Goal: Find specific page/section: Find specific page/section

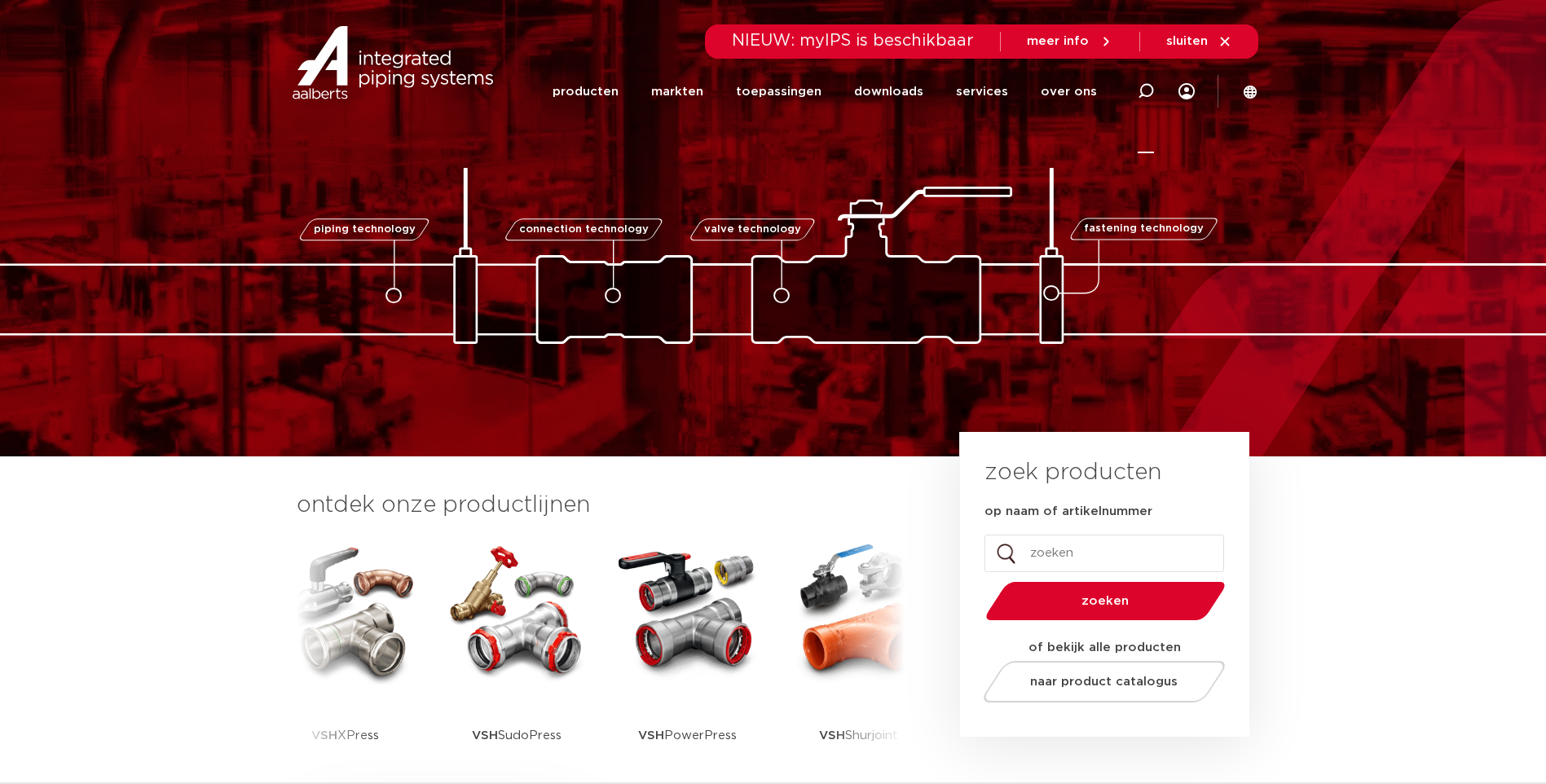
click at [1145, 91] on icon at bounding box center [1145, 91] width 16 height 16
type input "2411"
click button "Zoeken" at bounding box center [0, 0] width 0 height 0
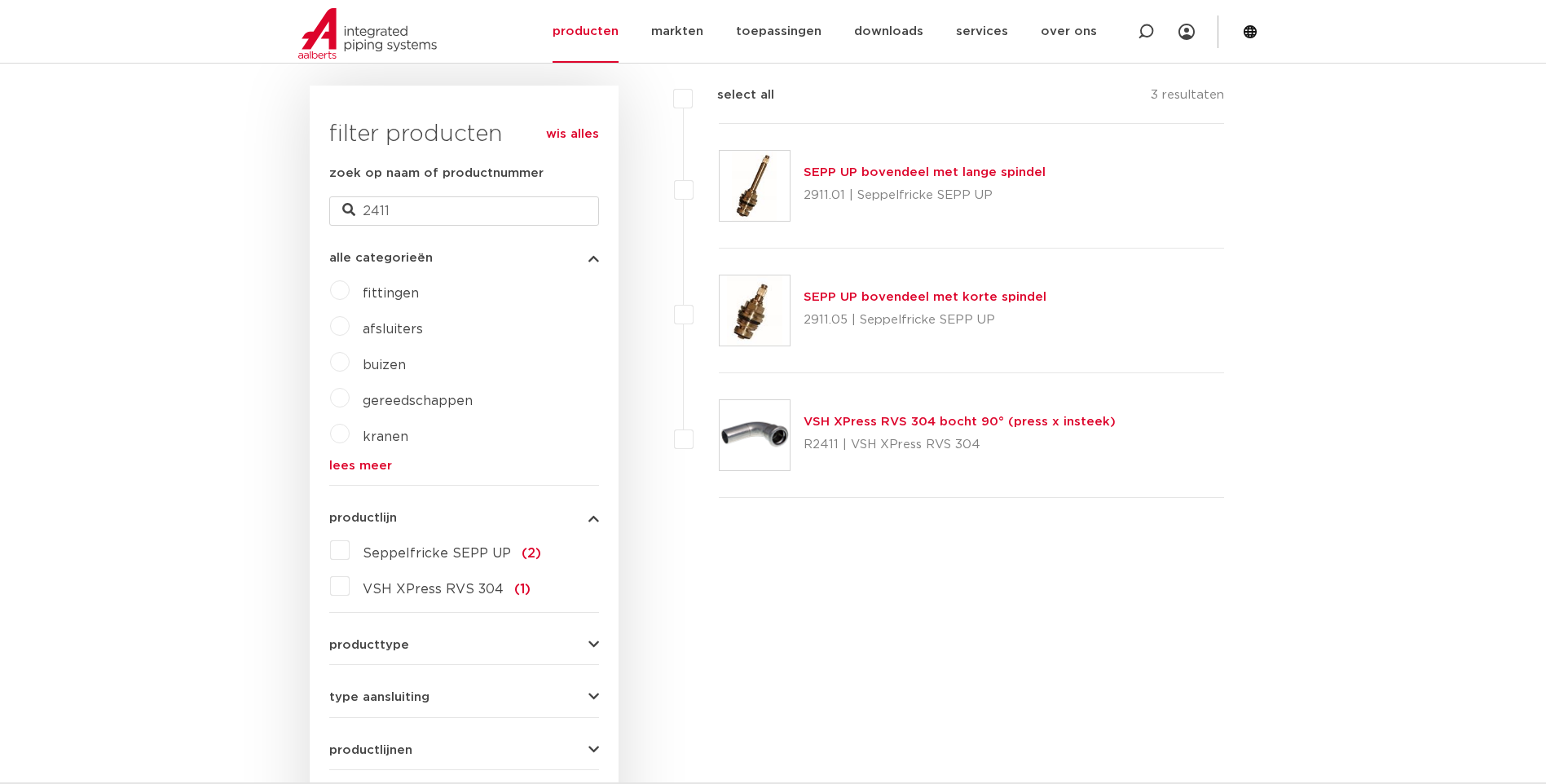
scroll to position [69, 0]
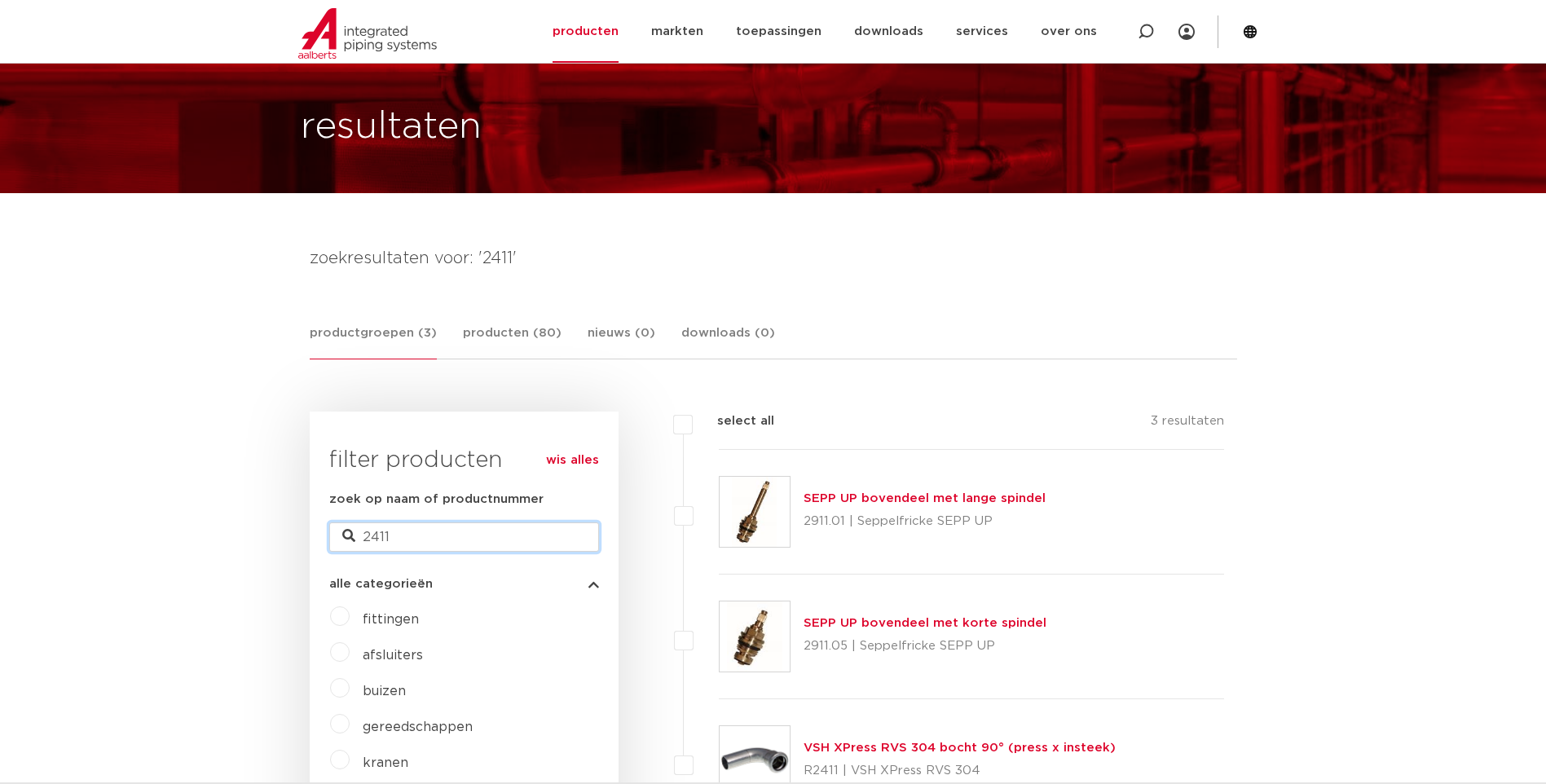
click at [462, 534] on input "2411" at bounding box center [464, 537] width 270 height 29
type input "2408"
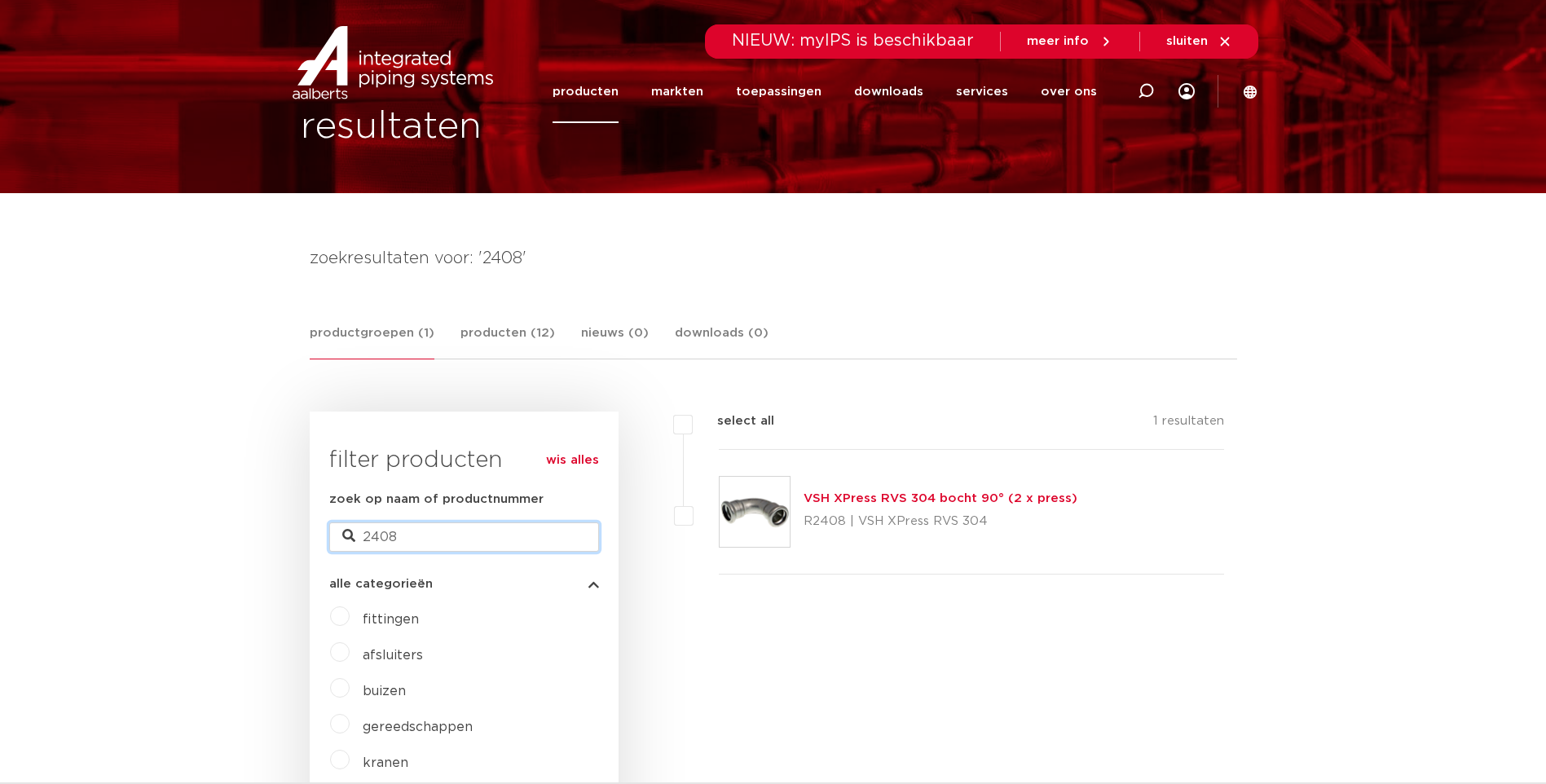
click at [458, 540] on input "2408" at bounding box center [464, 537] width 270 height 29
type input "2"
type input "7"
type input "2708"
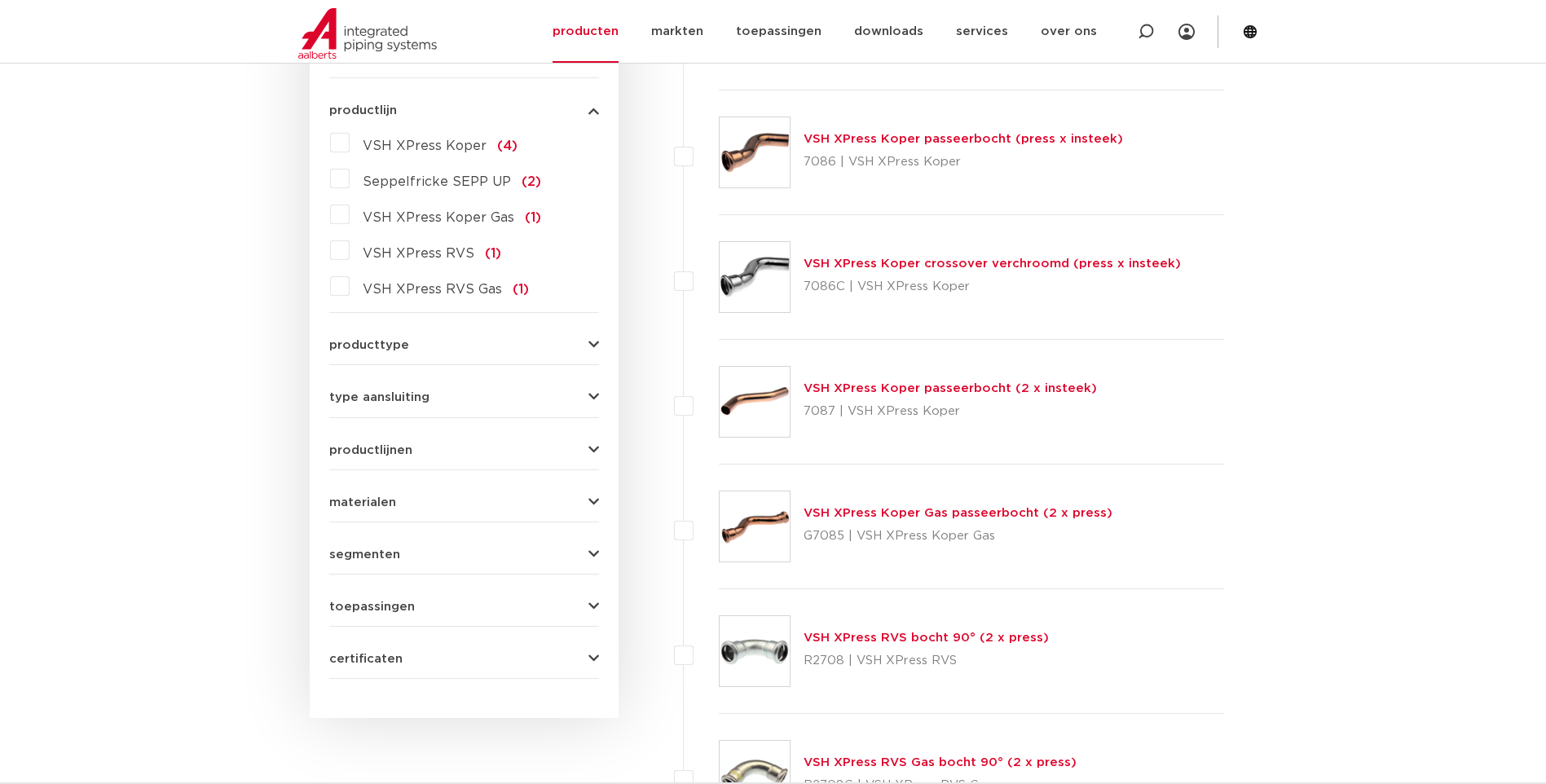
scroll to position [1210, 0]
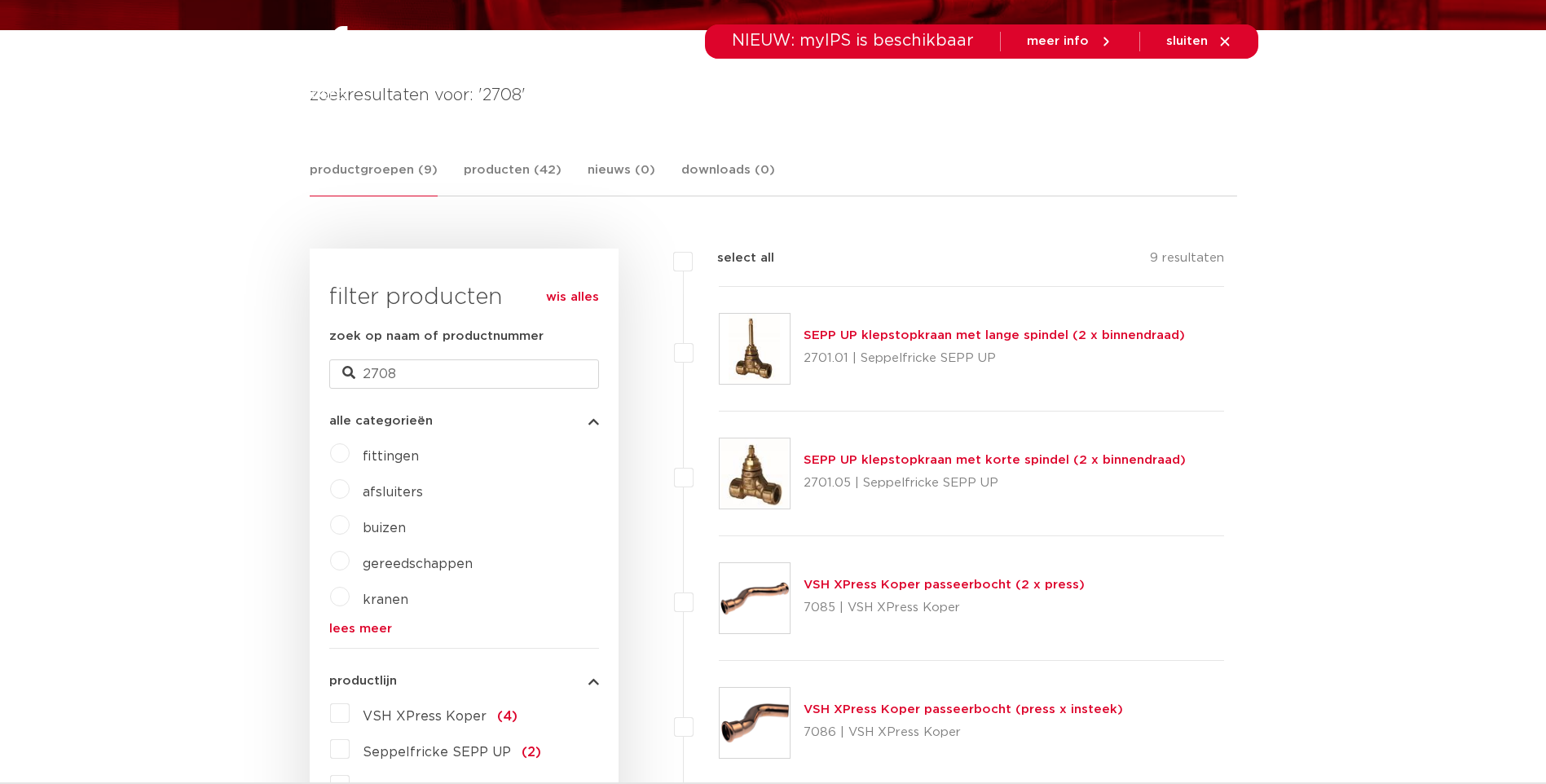
scroll to position [0, 0]
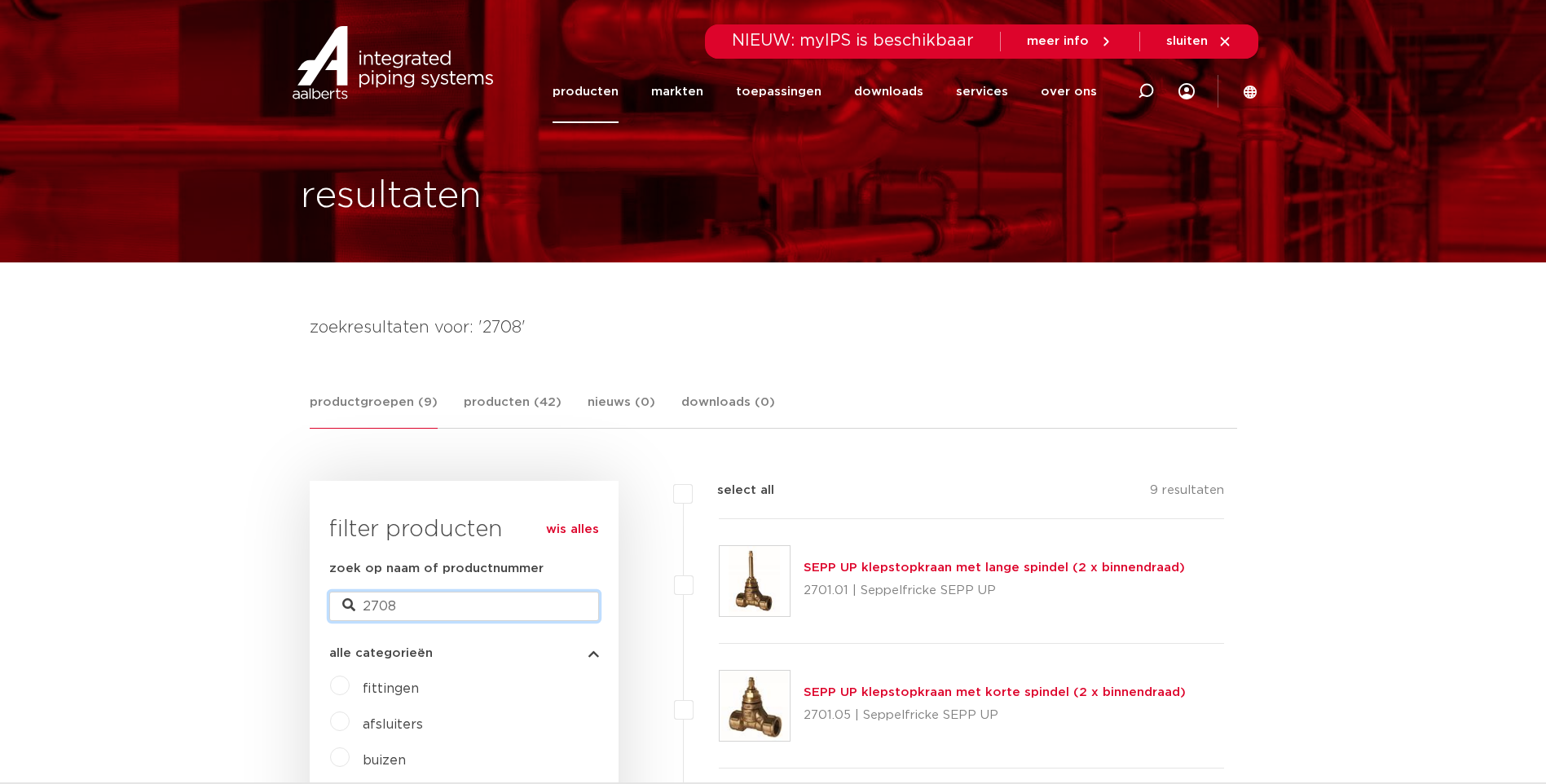
click at [443, 612] on input "2708" at bounding box center [464, 606] width 270 height 29
paste input "123460514"
type input "123460514"
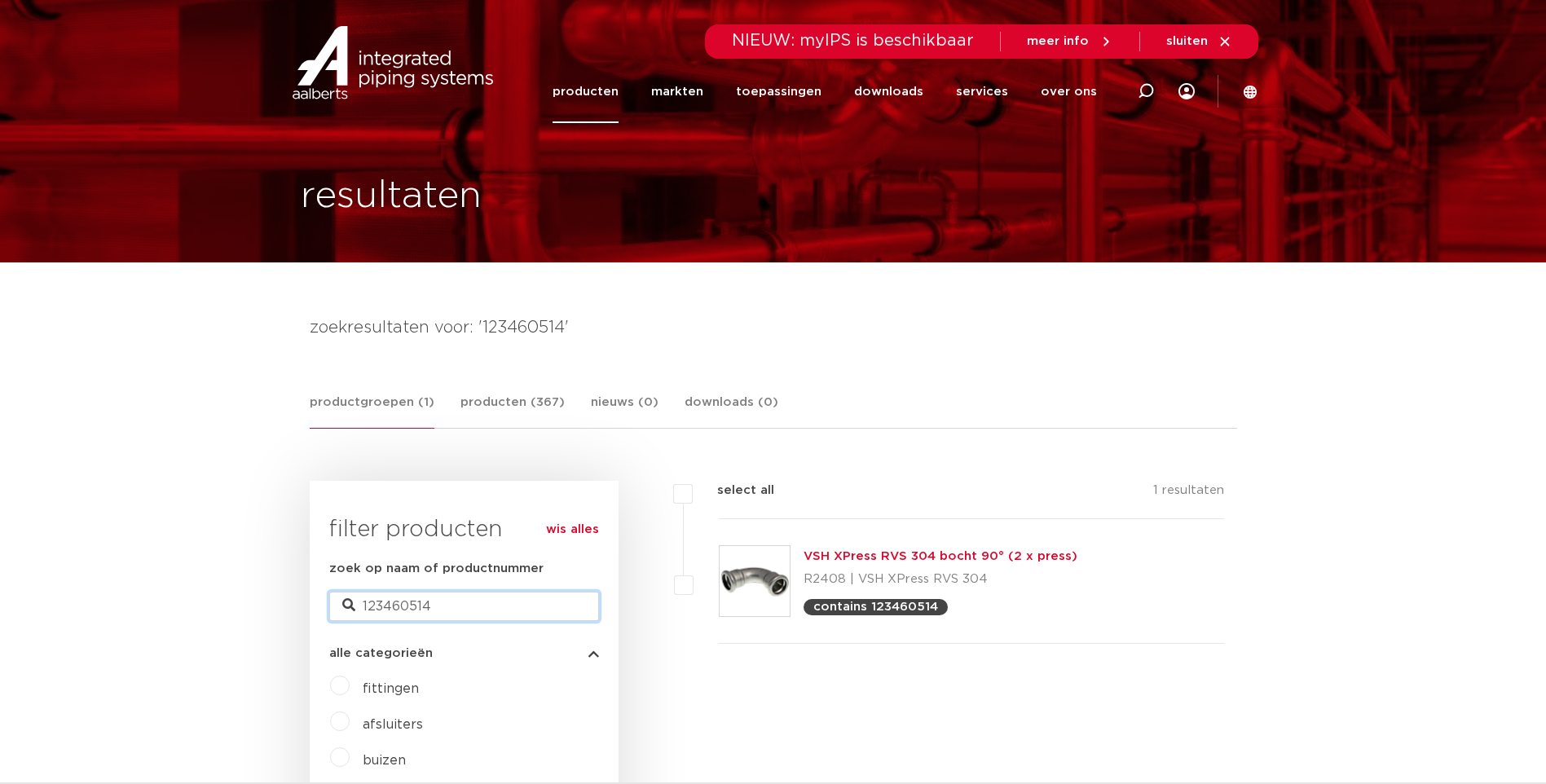
click at [412, 606] on input "123460514" at bounding box center [464, 606] width 270 height 29
click at [411, 606] on input "123460514" at bounding box center [464, 606] width 270 height 29
paste input "27"
type input "123460527"
